Goal: Task Accomplishment & Management: Complete application form

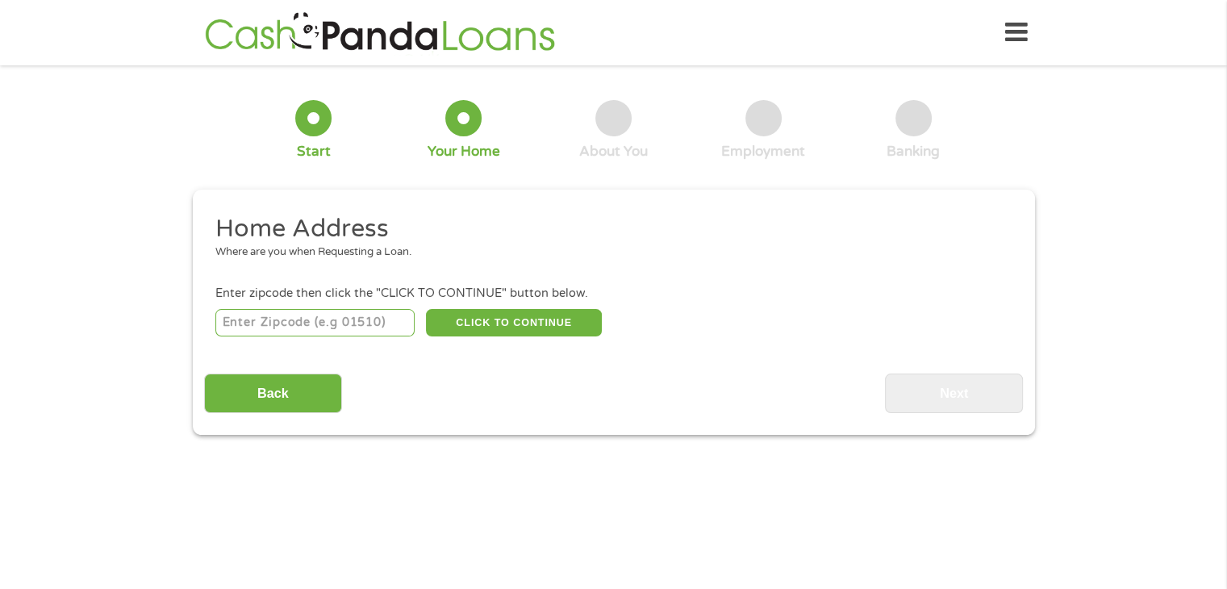
click at [347, 330] on input "number" at bounding box center [314, 322] width 199 height 27
type input "78240"
click at [535, 338] on div "78240 CLICK TO CONTINUE Please recheck your Zipcode, it seems to be Incorrect" at bounding box center [612, 322] width 795 height 33
click at [532, 324] on button "CLICK TO CONTINUE" at bounding box center [514, 322] width 176 height 27
type input "78240"
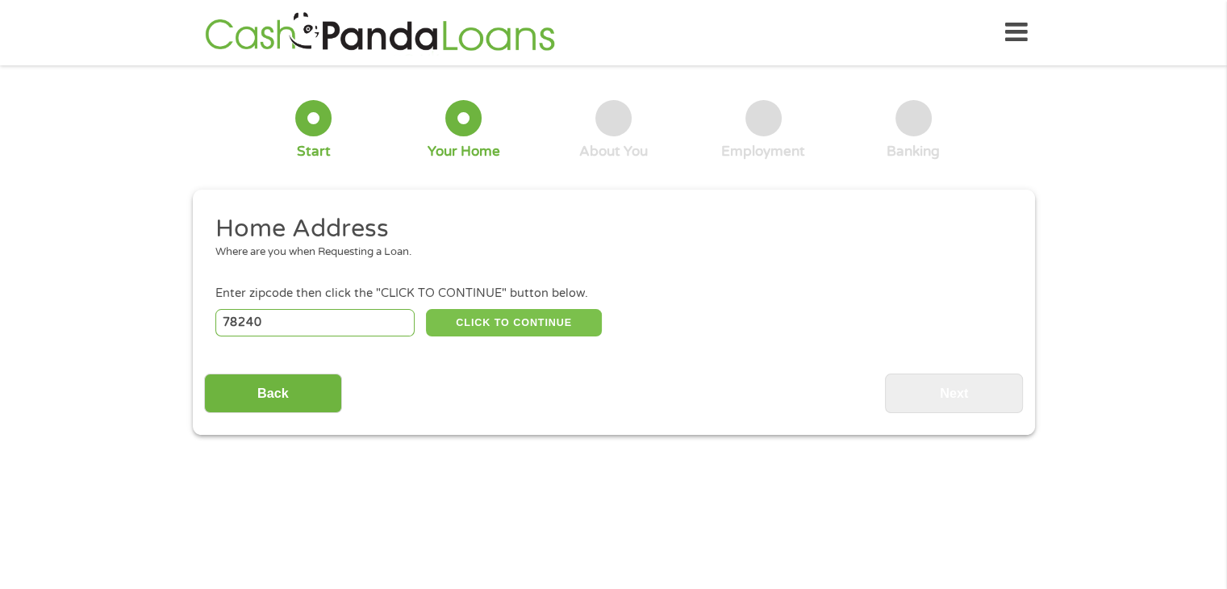
type input "San Antonio"
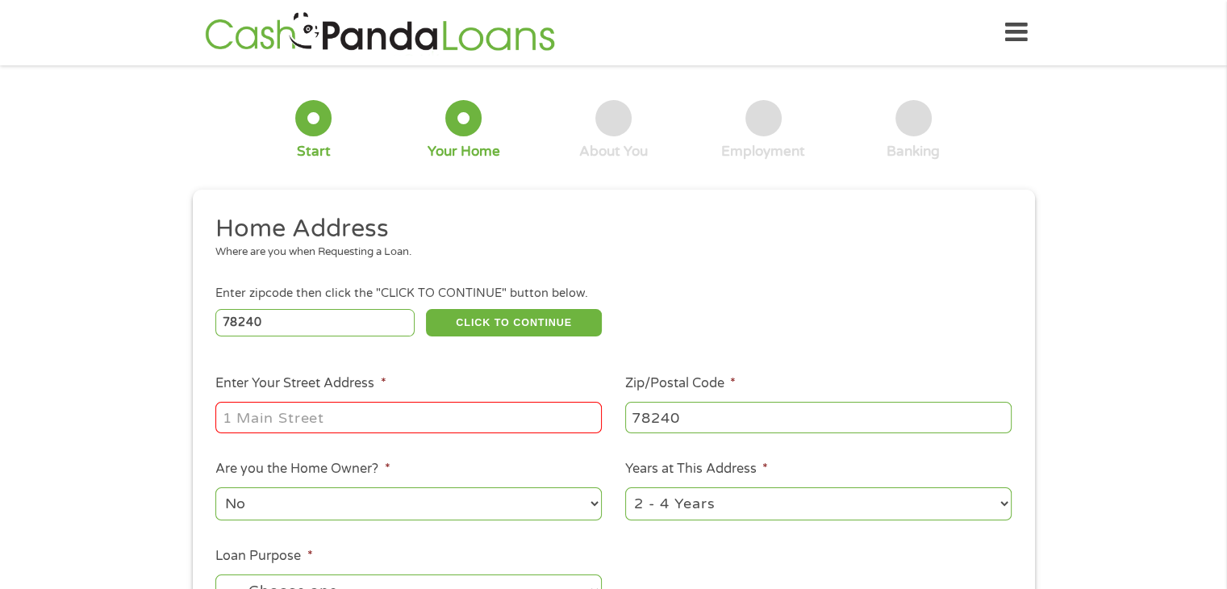
click at [413, 419] on input "Enter Your Street Address *" at bounding box center [408, 417] width 386 height 31
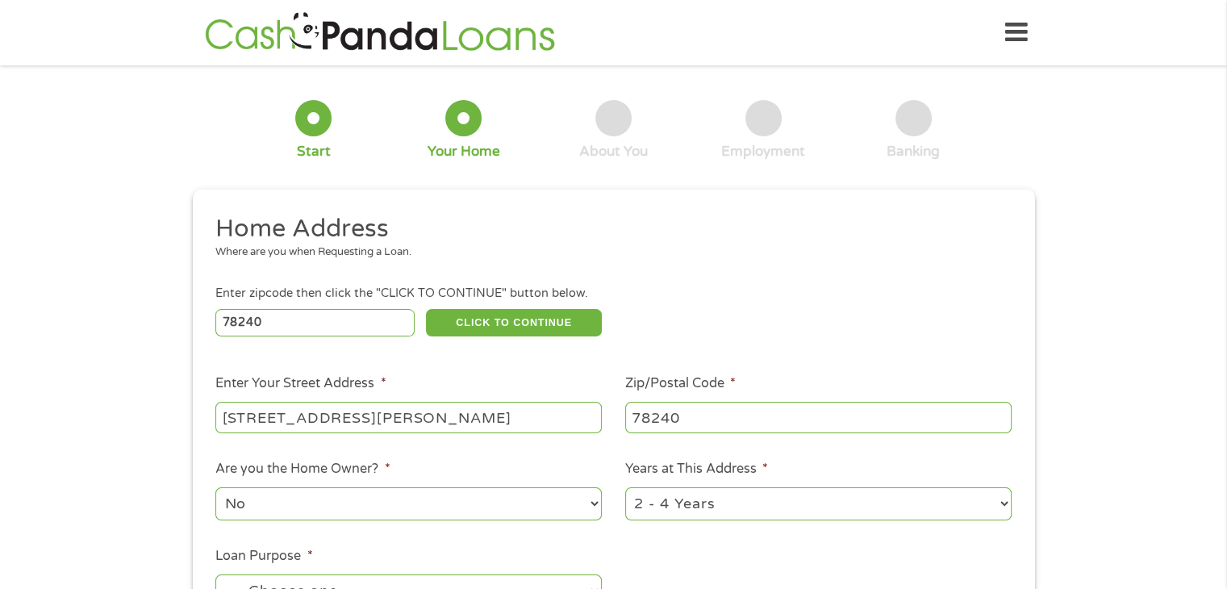
type input "[STREET_ADDRESS][PERSON_NAME]"
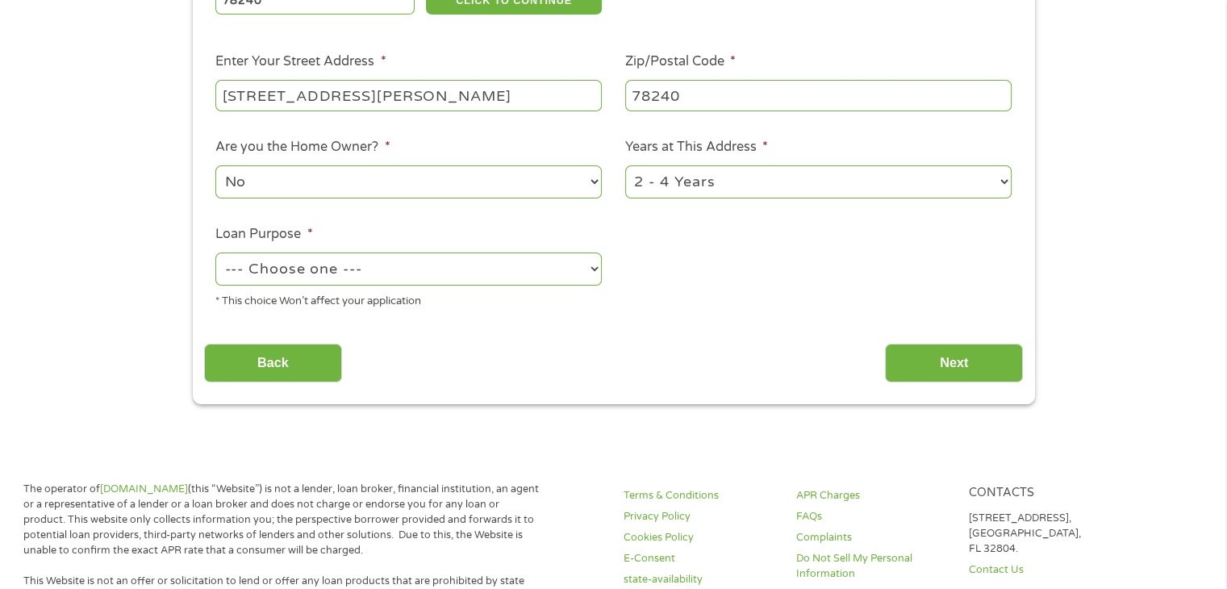
scroll to position [323, 0]
click at [981, 182] on select "1 Year or less 1 - 2 Years 2 - 4 Years Over 4 Years" at bounding box center [818, 181] width 386 height 33
select select "12months"
click at [625, 166] on select "1 Year or less 1 - 2 Years 2 - 4 Years Over 4 Years" at bounding box center [818, 181] width 386 height 33
click at [559, 284] on select "--- Choose one --- Pay Bills Debt Consolidation Home Improvement Major Purchase…" at bounding box center [408, 268] width 386 height 33
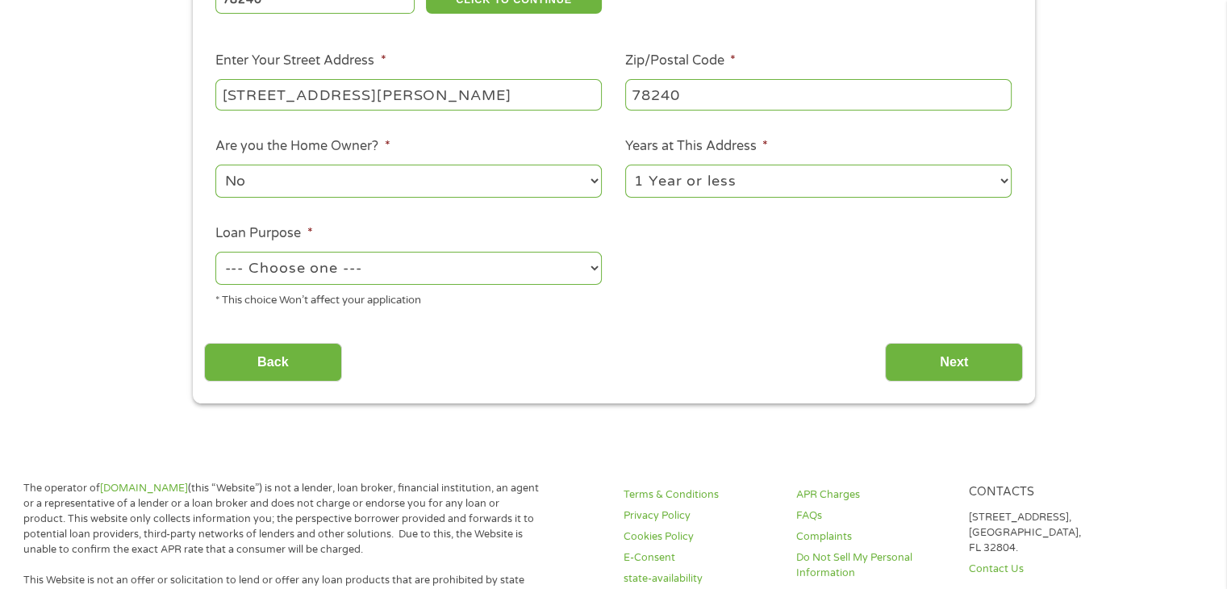
select select "shorttermcash"
click at [215, 253] on select "--- Choose one --- Pay Bills Debt Consolidation Home Improvement Major Purchase…" at bounding box center [408, 268] width 386 height 33
click at [940, 366] on input "Next" at bounding box center [954, 363] width 138 height 40
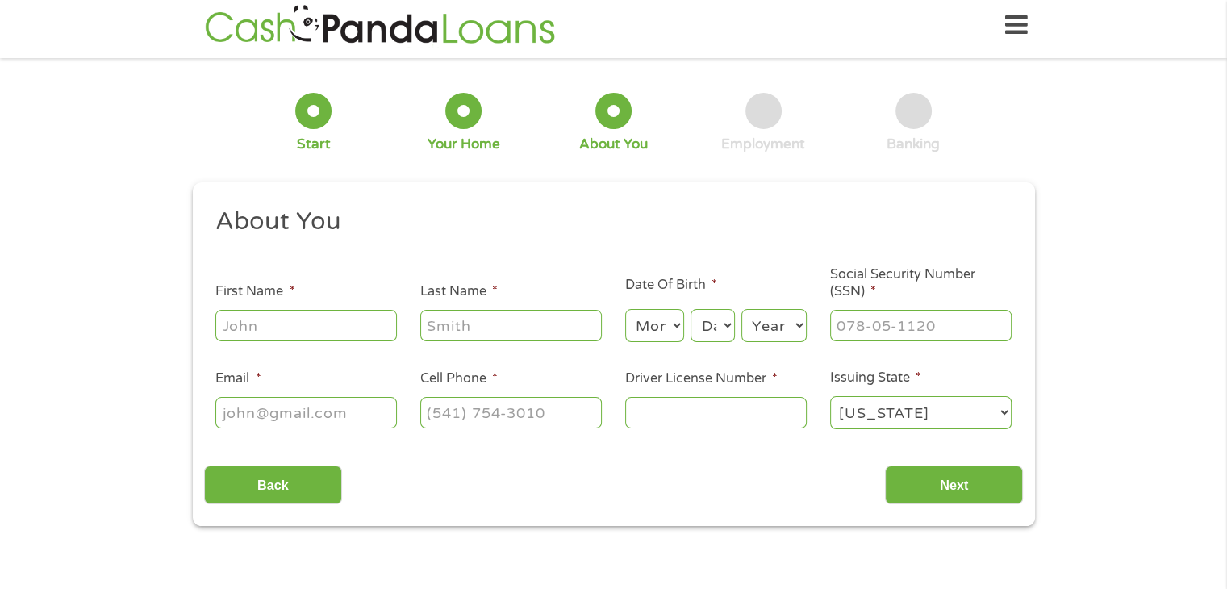
scroll to position [0, 0]
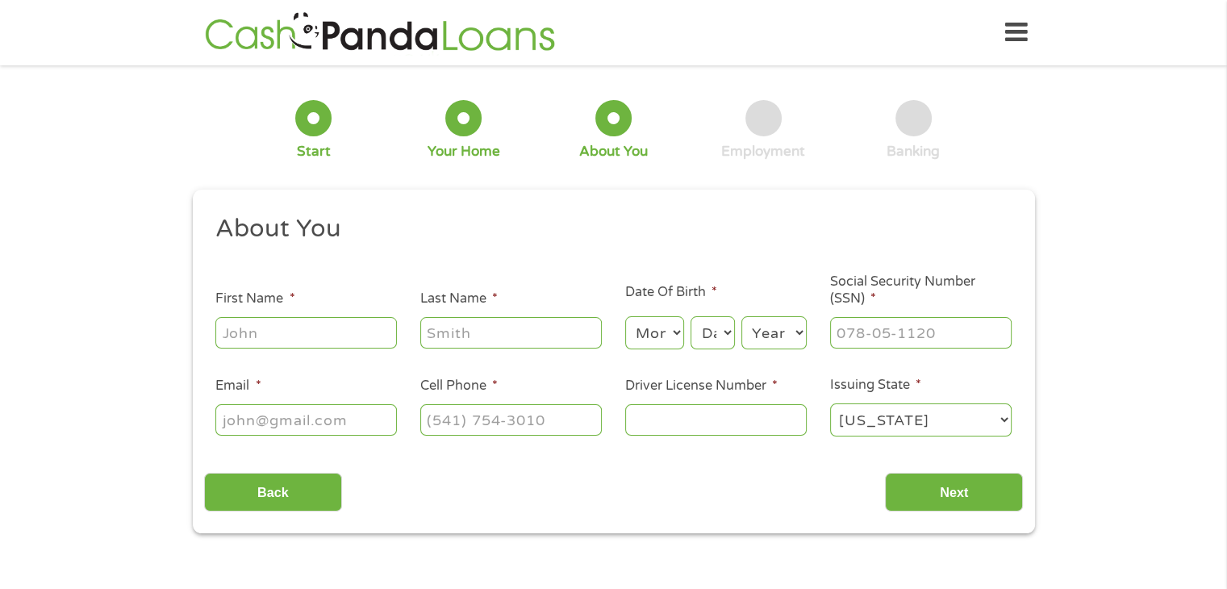
click at [324, 319] on input "First Name *" at bounding box center [306, 332] width 182 height 31
type input "[DEMOGRAPHIC_DATA]"
type input "[PERSON_NAME]"
type input "[EMAIL_ADDRESS][DOMAIN_NAME]"
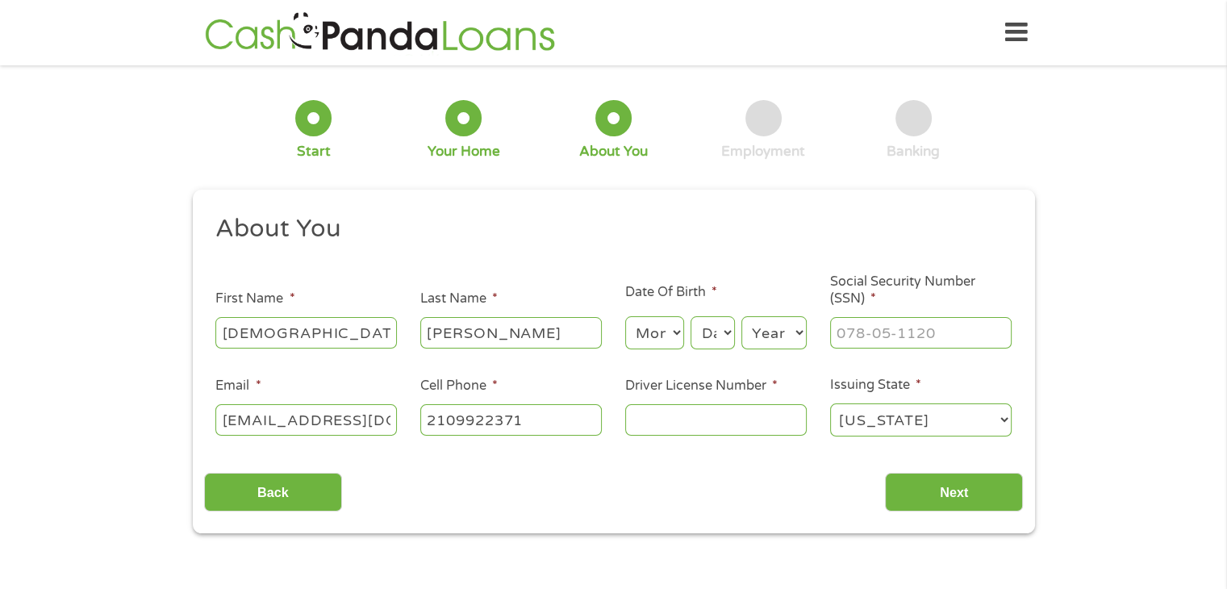
type input "[PHONE_NUMBER]"
click at [514, 332] on input "[PERSON_NAME]" at bounding box center [511, 332] width 182 height 31
type input "[PERSON_NAME]"
click at [646, 345] on select "Month 1 2 3 4 5 6 7 8 9 10 11 12" at bounding box center [654, 332] width 59 height 33
select select "1"
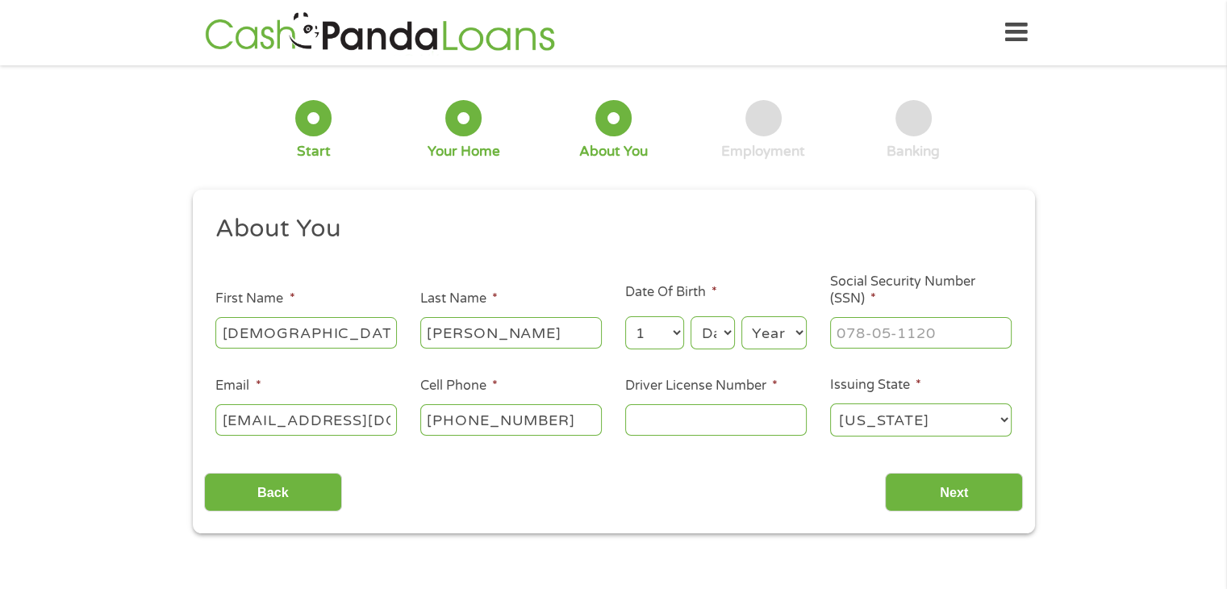
click at [625, 317] on select "Month 1 2 3 4 5 6 7 8 9 10 11 12" at bounding box center [654, 332] width 59 height 33
click at [712, 330] on select "Day 1 2 3 4 5 6 7 8 9 10 11 12 13 14 15 16 17 18 19 20 21 22 23 24 25 26 27 28 …" at bounding box center [713, 332] width 44 height 33
select select "14"
click at [691, 317] on select "Day 1 2 3 4 5 6 7 8 9 10 11 12 13 14 15 16 17 18 19 20 21 22 23 24 25 26 27 28 …" at bounding box center [713, 332] width 44 height 33
click at [765, 340] on select "Year [DATE] 2006 2005 2004 2003 2002 2001 2000 1999 1998 1997 1996 1995 1994 19…" at bounding box center [773, 332] width 65 height 33
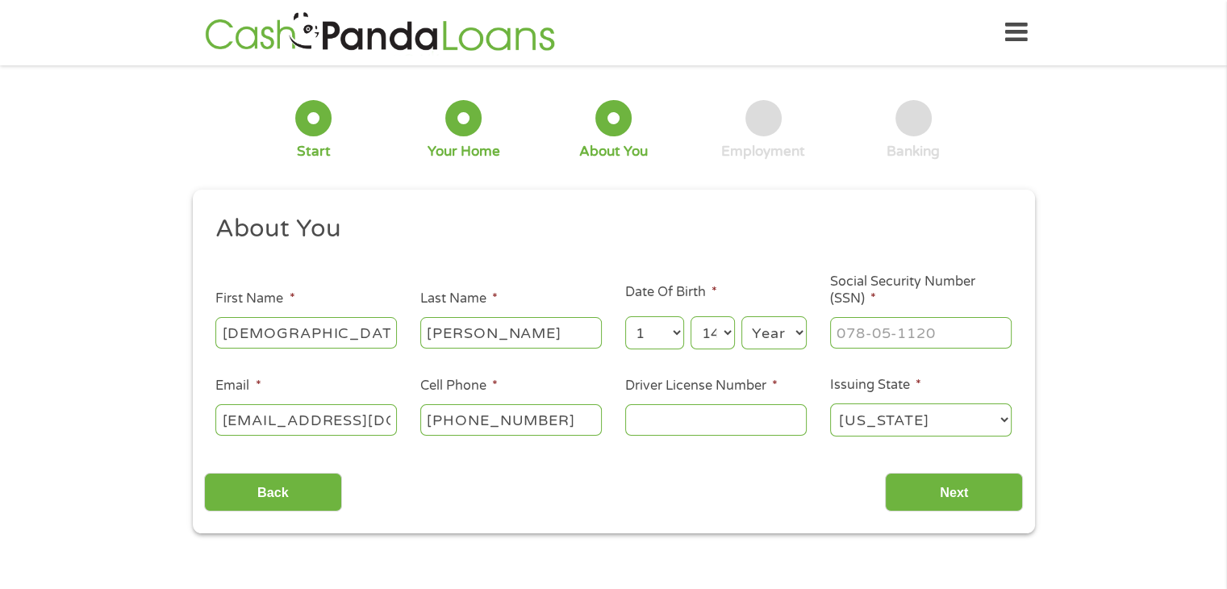
select select "1973"
click at [741, 317] on select "Year [DATE] 2006 2005 2004 2003 2002 2001 2000 1999 1998 1997 1996 1995 1994 19…" at bounding box center [773, 332] width 65 height 33
click at [727, 410] on input "Driver License Number *" at bounding box center [716, 419] width 182 height 31
type input "03422112"
click at [855, 328] on input "___-__-____" at bounding box center [921, 332] width 182 height 31
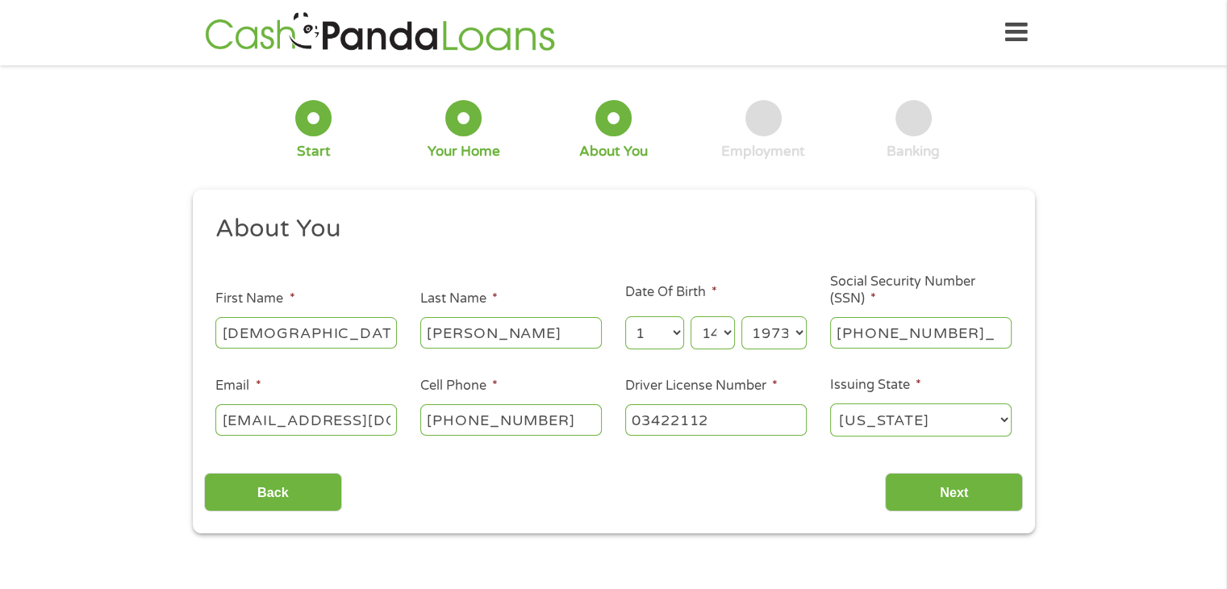
type input "465-19-9660"
click at [931, 488] on input "Next" at bounding box center [954, 493] width 138 height 40
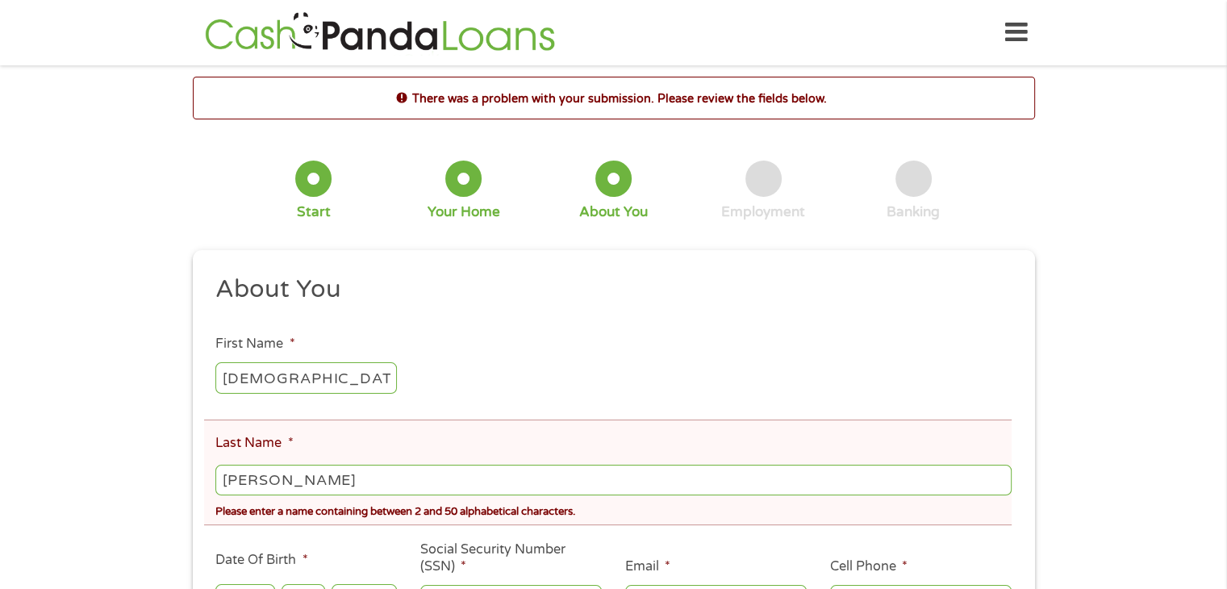
scroll to position [6, 6]
click at [286, 482] on input "[PERSON_NAME]" at bounding box center [612, 480] width 795 height 31
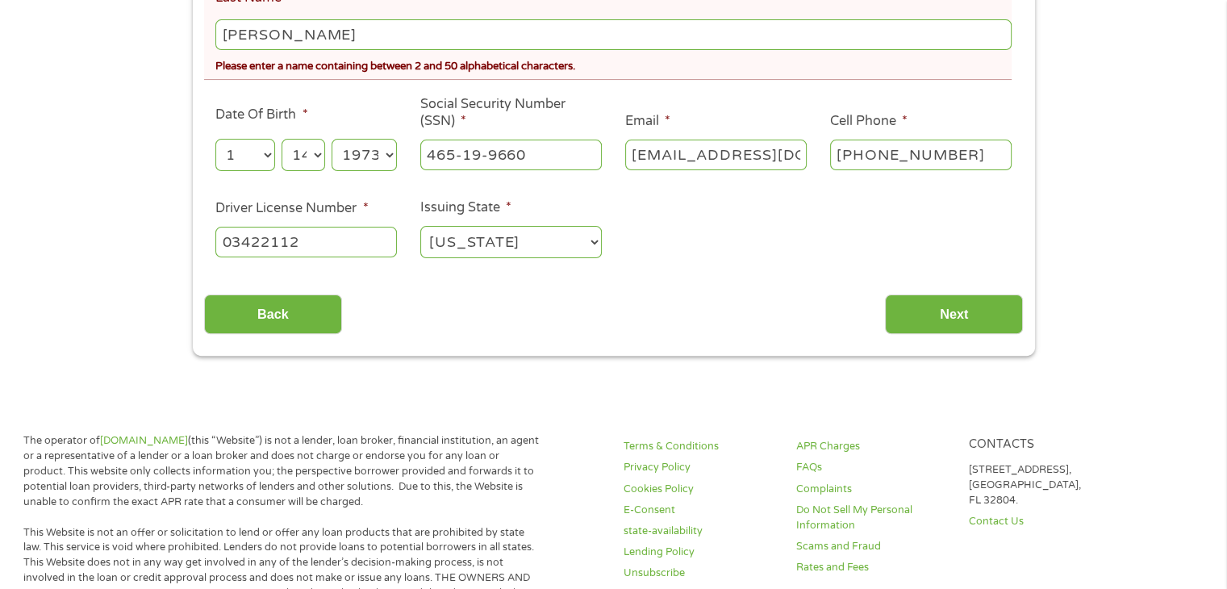
scroll to position [450, 0]
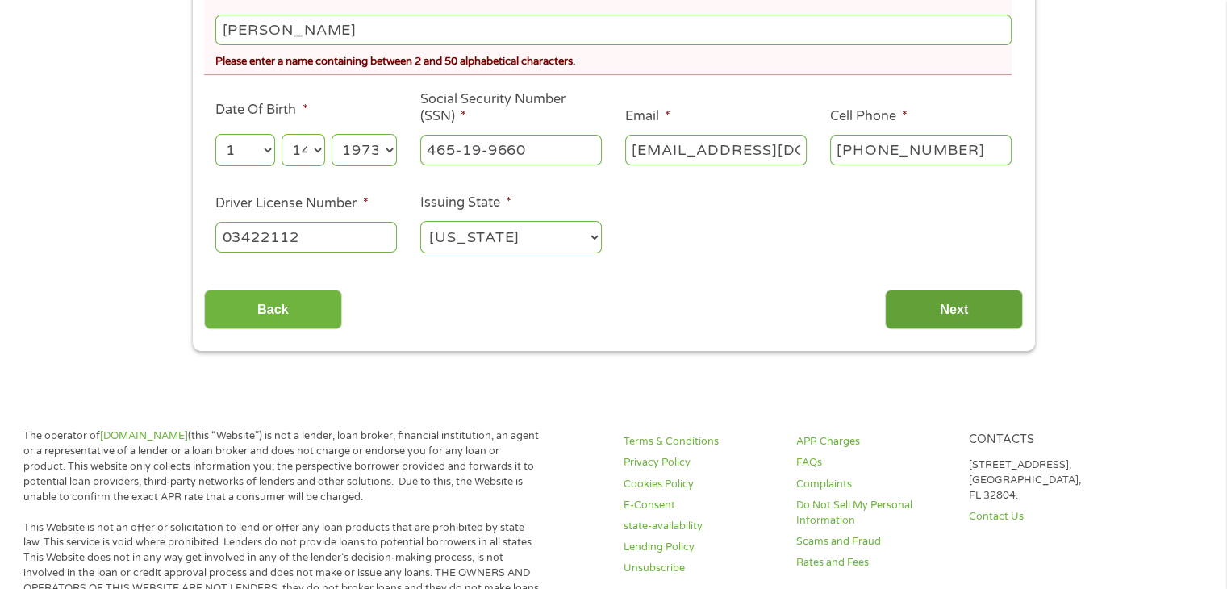
type input "[PERSON_NAME]"
click at [959, 301] on input "Next" at bounding box center [954, 310] width 138 height 40
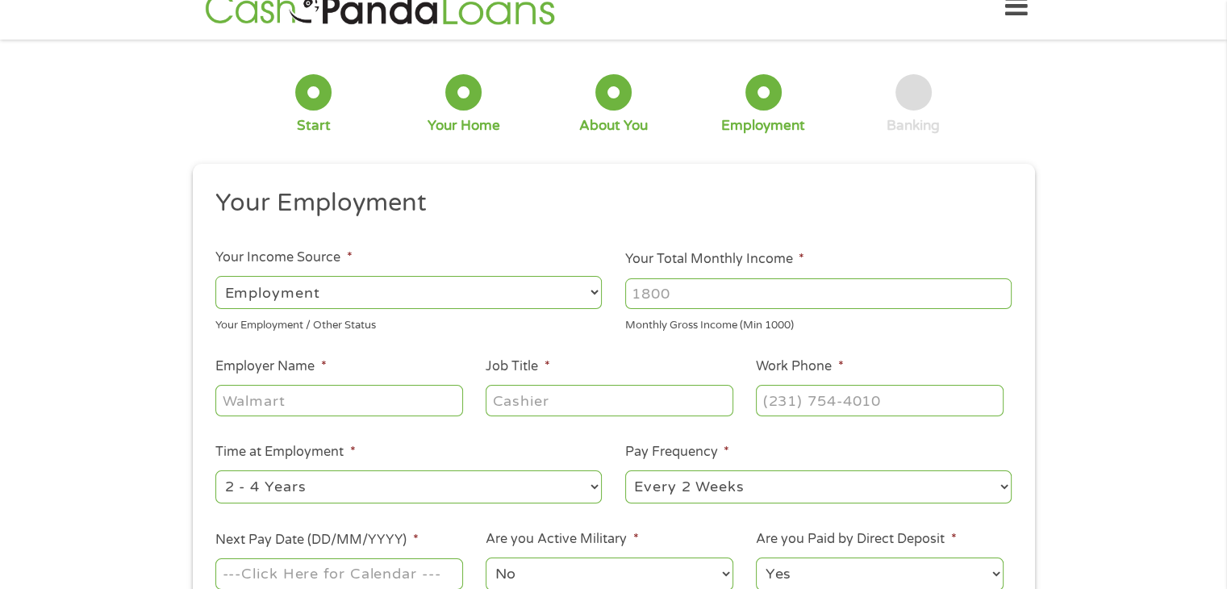
scroll to position [0, 0]
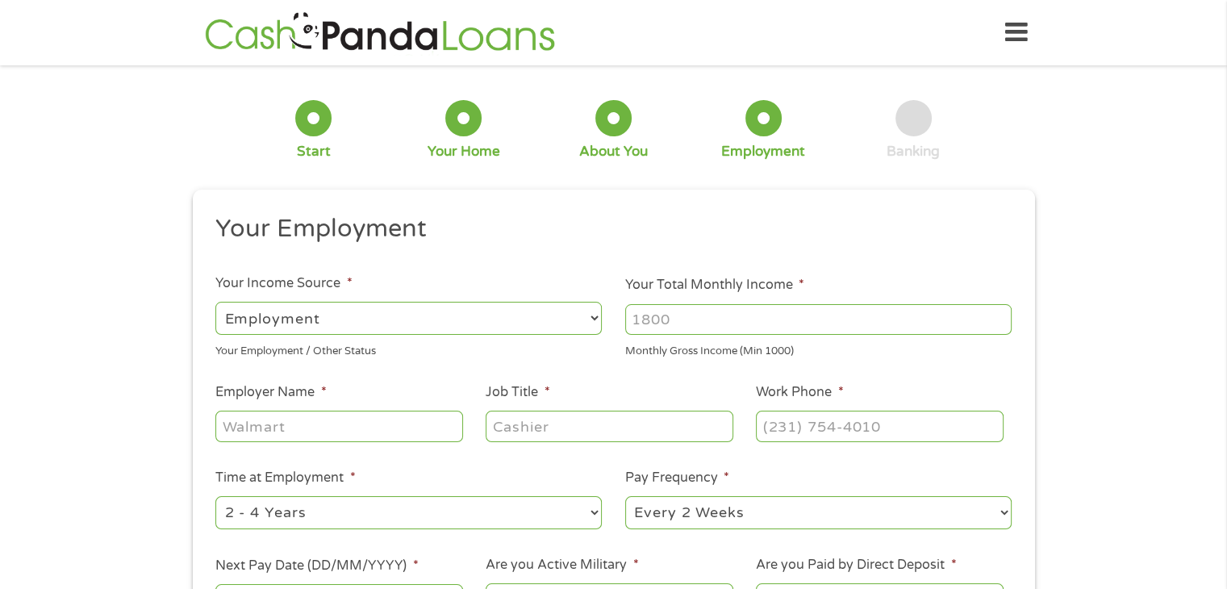
click at [674, 327] on input "Your Total Monthly Income *" at bounding box center [818, 319] width 386 height 31
type input "4094"
click at [411, 430] on input "Employer Name *" at bounding box center [338, 426] width 247 height 31
type input "westCare [US_STATE]"
type input "project coordinator"
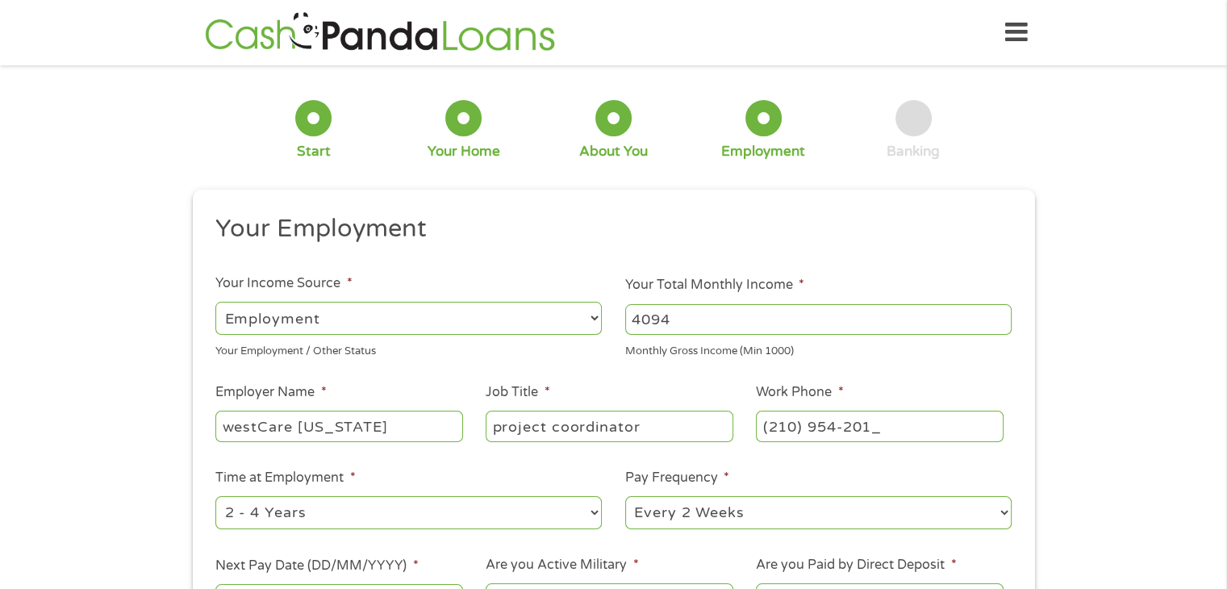
type input "[PHONE_NUMBER]"
click at [667, 513] on select "--- Choose one --- Every 2 Weeks Every Week Monthly Semi-Monthly" at bounding box center [818, 512] width 386 height 33
select select "semimonthly"
click at [625, 497] on select "--- Choose one --- Every 2 Weeks Every Week Monthly Semi-Monthly" at bounding box center [818, 512] width 386 height 33
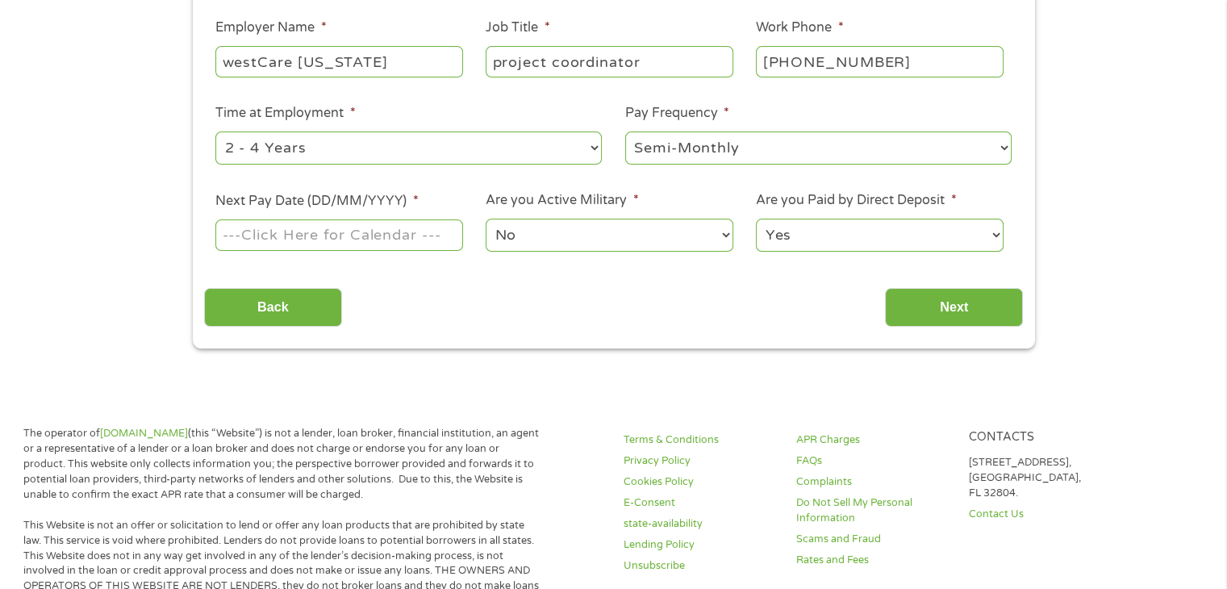
scroll to position [429, 0]
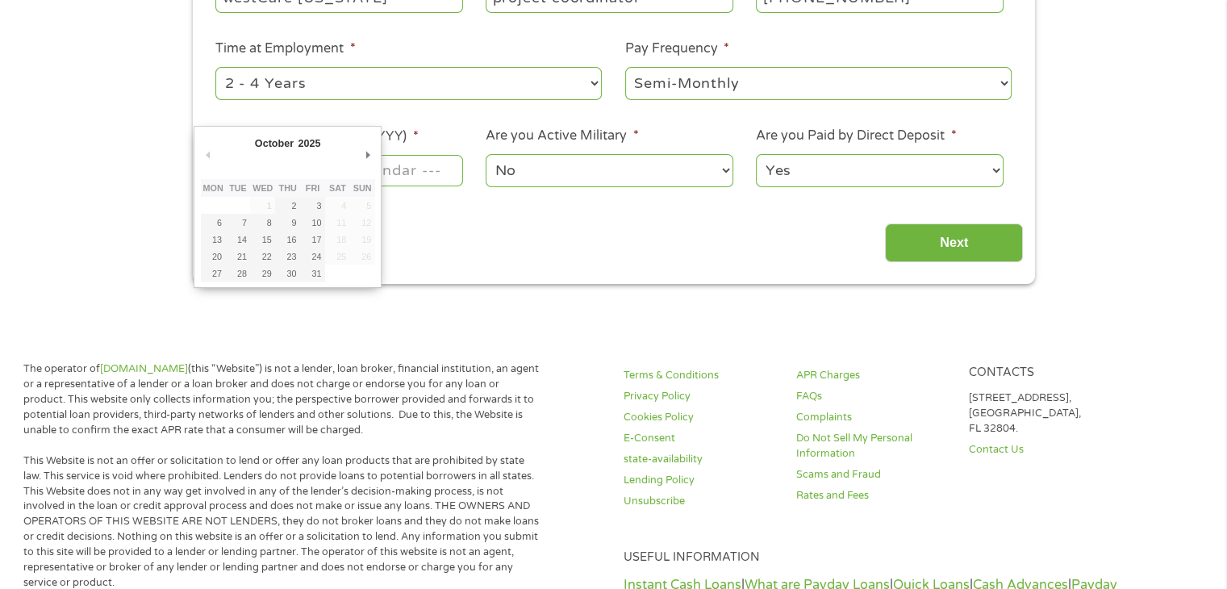
click at [412, 175] on input "Next Pay Date (DD/MM/YYYY) *" at bounding box center [338, 170] width 247 height 31
type input "[DATE]"
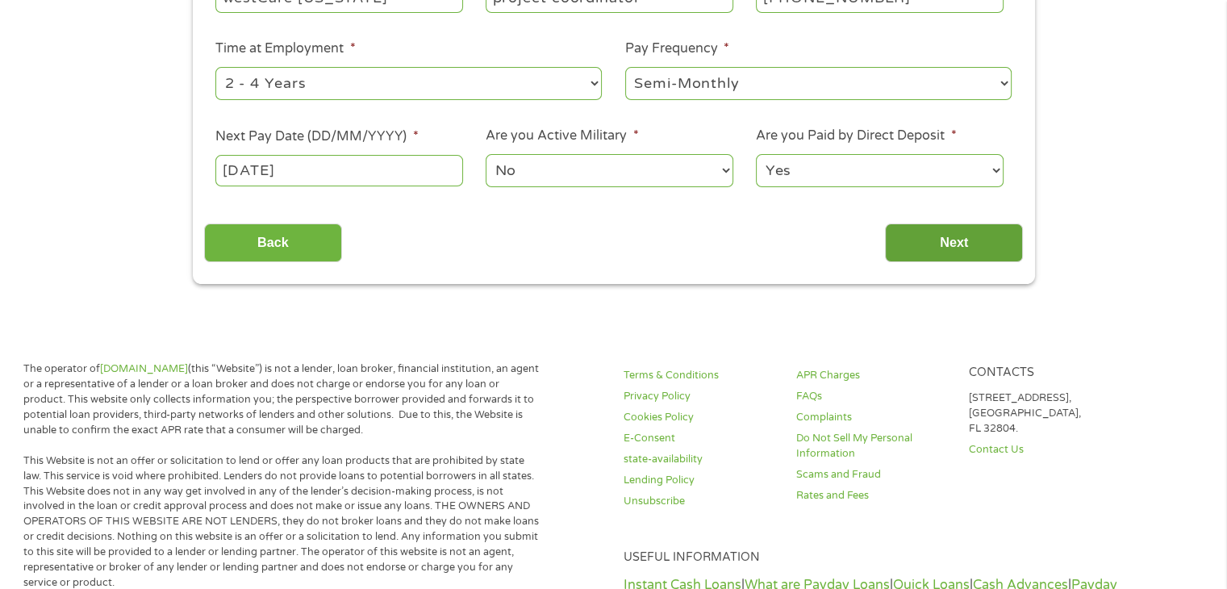
click at [925, 238] on input "Next" at bounding box center [954, 243] width 138 height 40
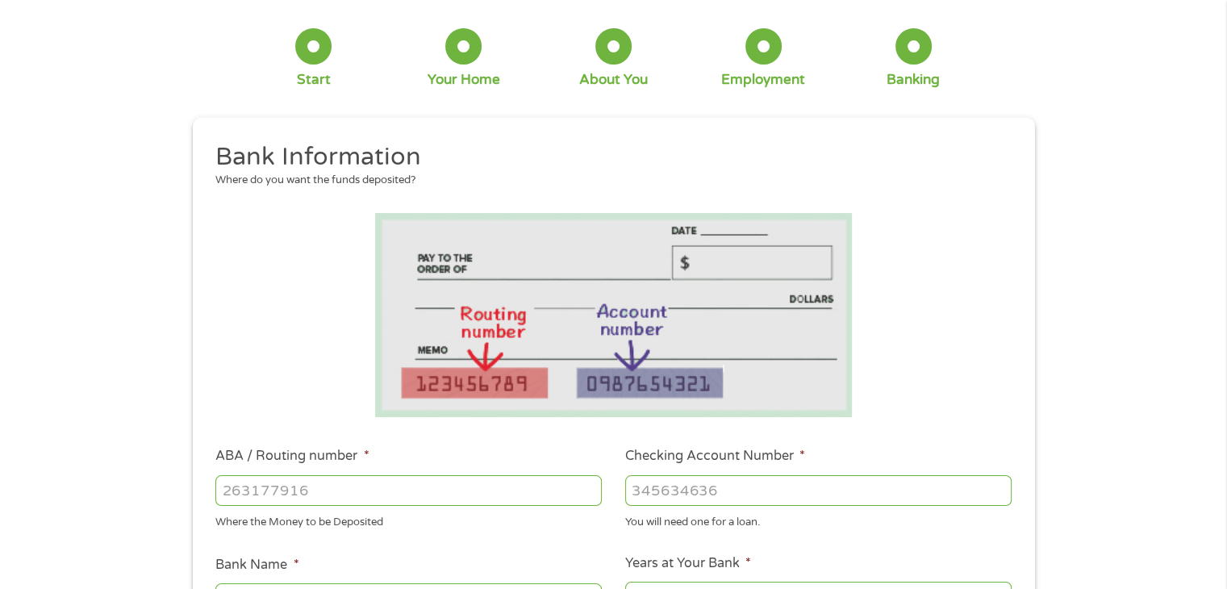
scroll to position [0, 0]
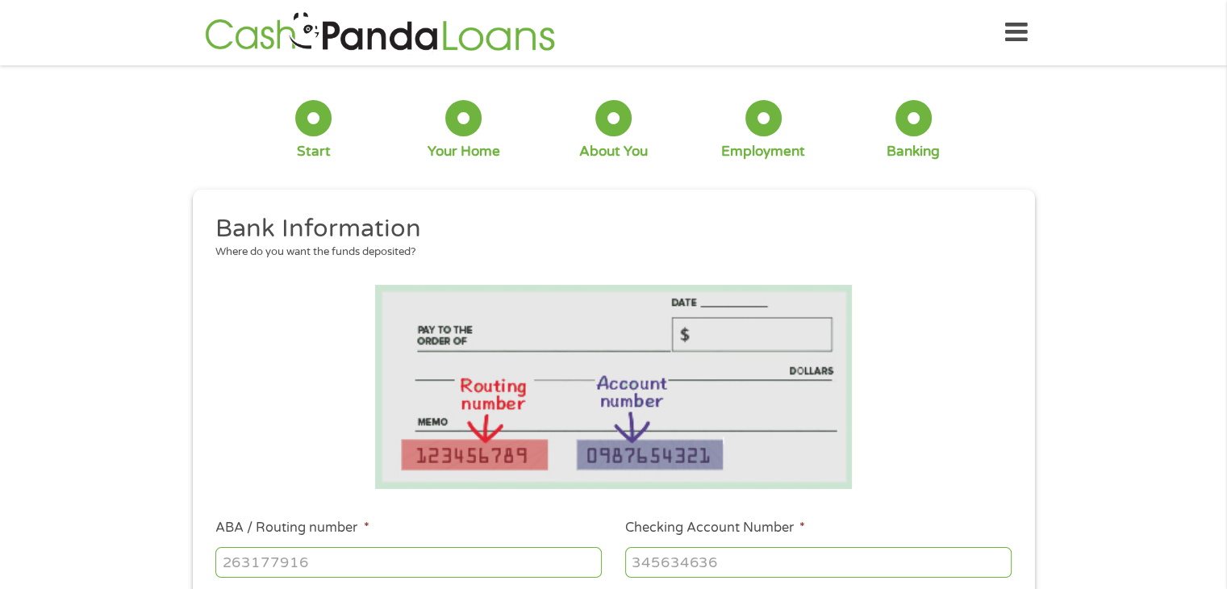
click at [348, 563] on input "ABA / Routing number *" at bounding box center [408, 562] width 386 height 31
type input "314089681"
type input "[PERSON_NAME] FCU"
type input "314089681"
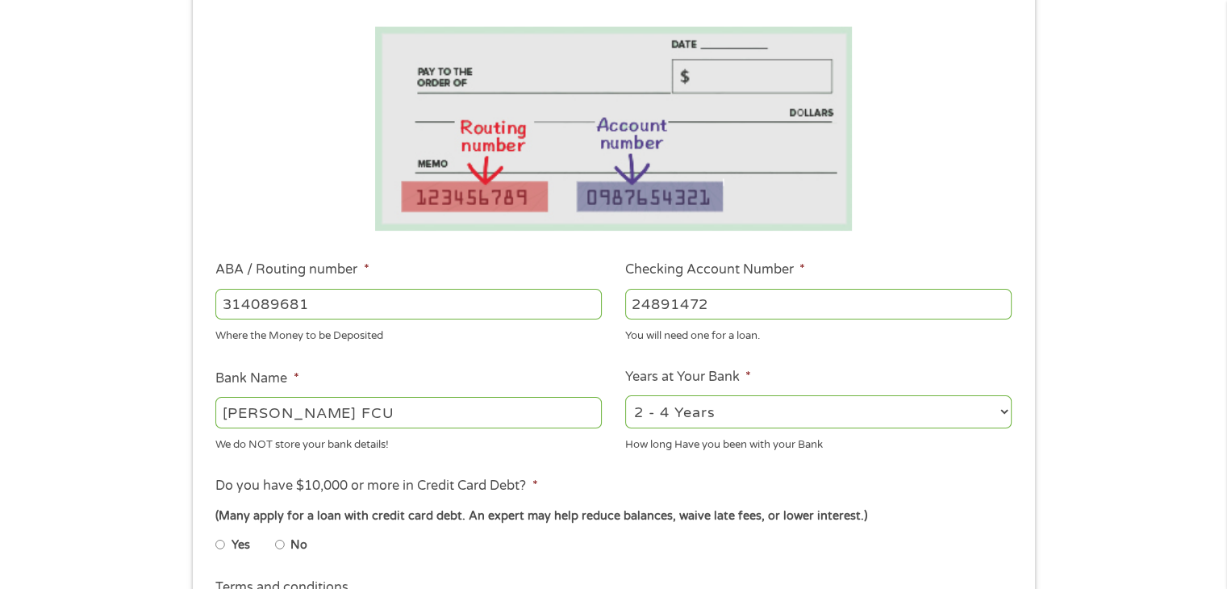
scroll to position [290, 0]
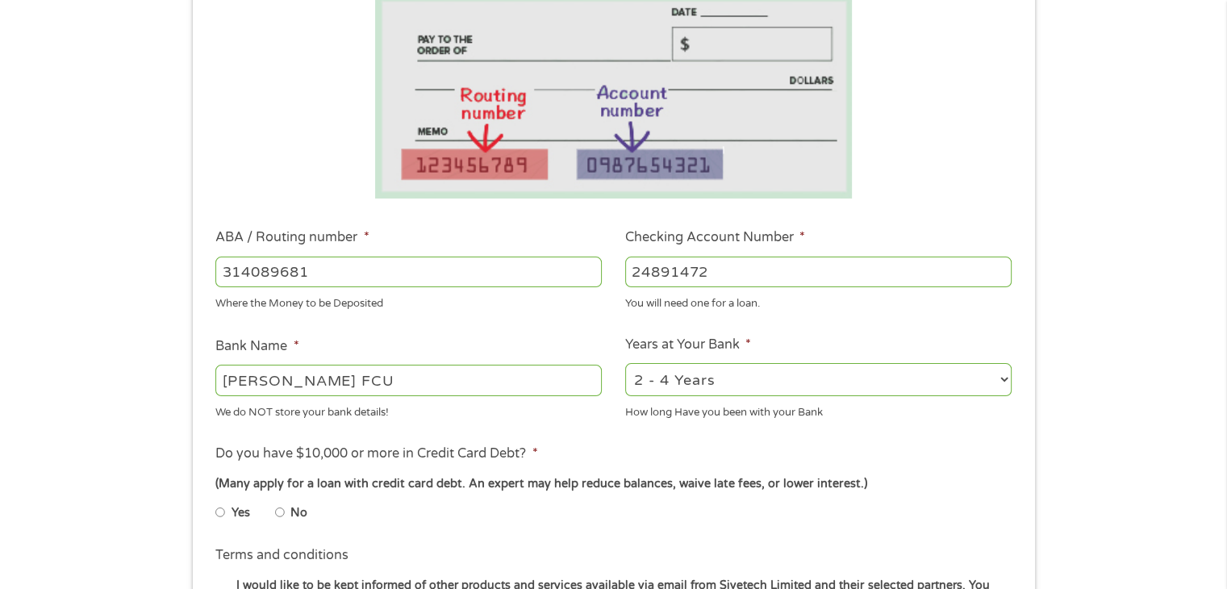
type input "24891472"
click at [975, 375] on select "2 - 4 Years 6 - 12 Months 1 - 2 Years Over 4 Years" at bounding box center [818, 379] width 386 height 33
select select "24months"
click at [625, 364] on select "2 - 4 Years 6 - 12 Months 1 - 2 Years Over 4 Years" at bounding box center [818, 379] width 386 height 33
click at [282, 511] on input "No" at bounding box center [280, 512] width 10 height 26
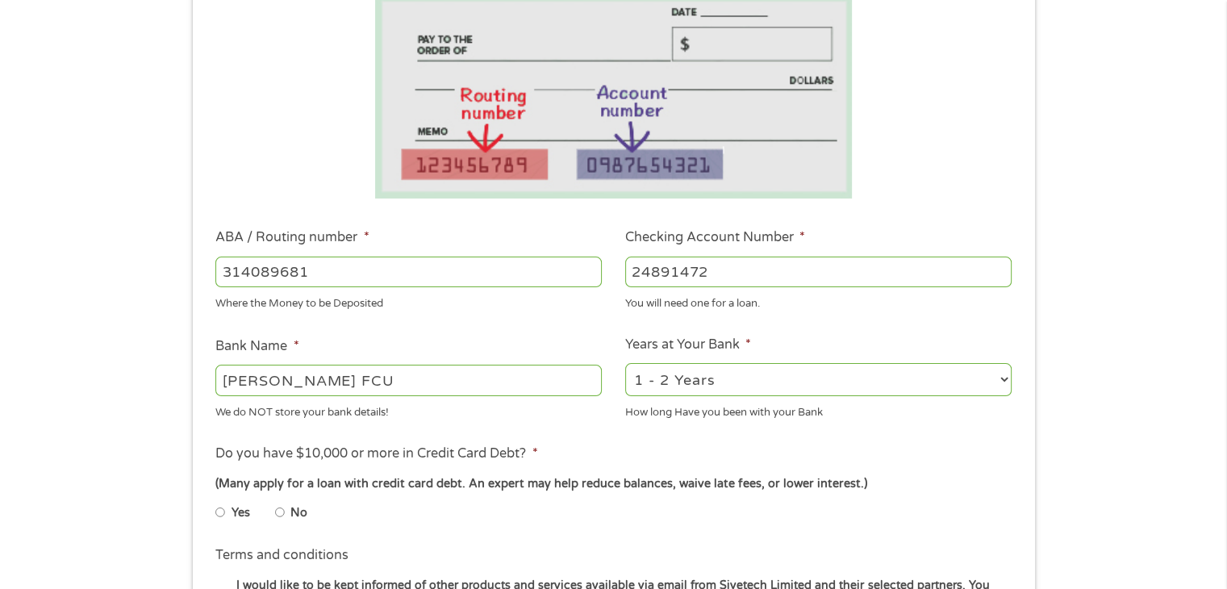
radio input "true"
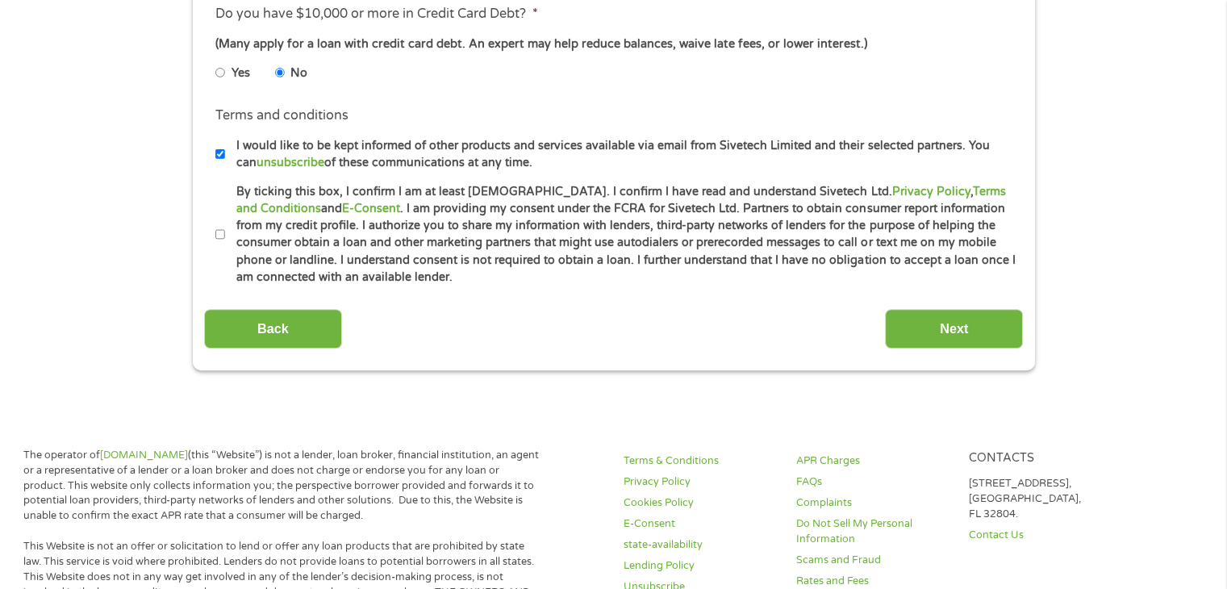
scroll to position [816, 0]
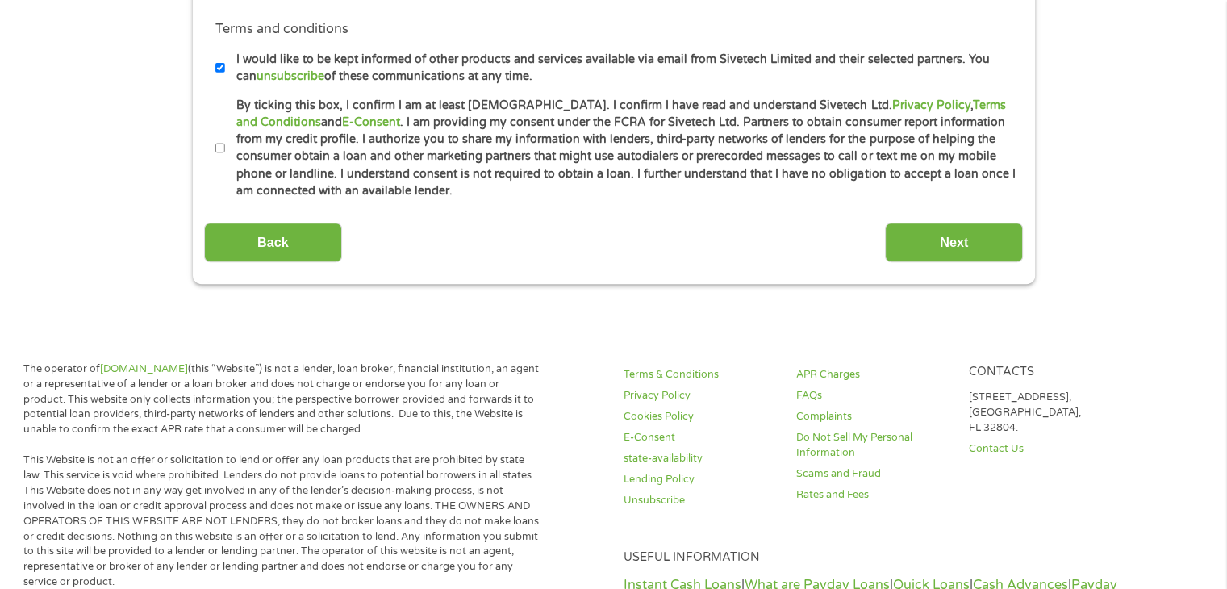
click at [219, 152] on input "By ticking this box, I confirm I am at least [DEMOGRAPHIC_DATA]. I confirm I ha…" at bounding box center [220, 149] width 10 height 26
checkbox input "true"
click at [949, 242] on input "Next" at bounding box center [954, 243] width 138 height 40
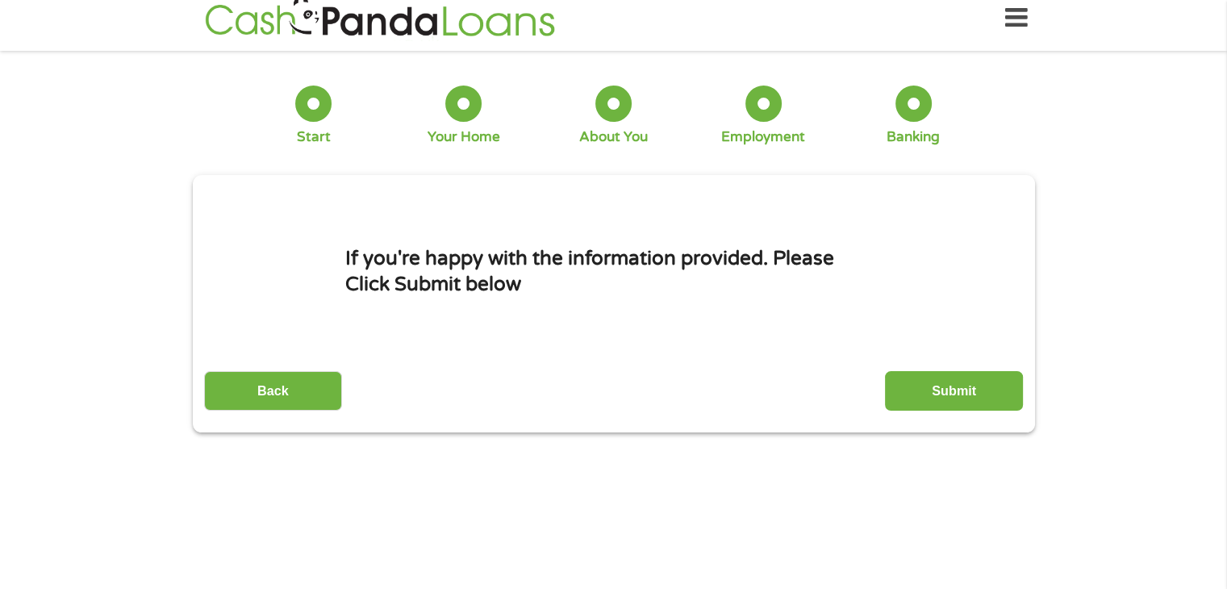
scroll to position [0, 0]
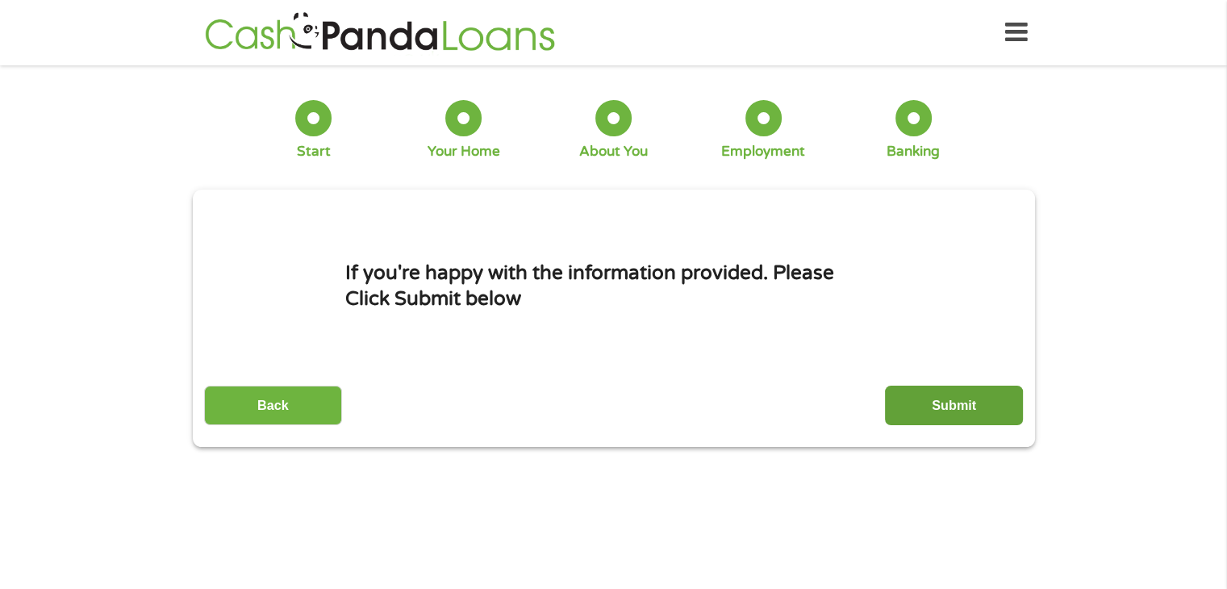
click at [941, 398] on input "Submit" at bounding box center [954, 406] width 138 height 40
